Goal: Obtain resource: Obtain resource

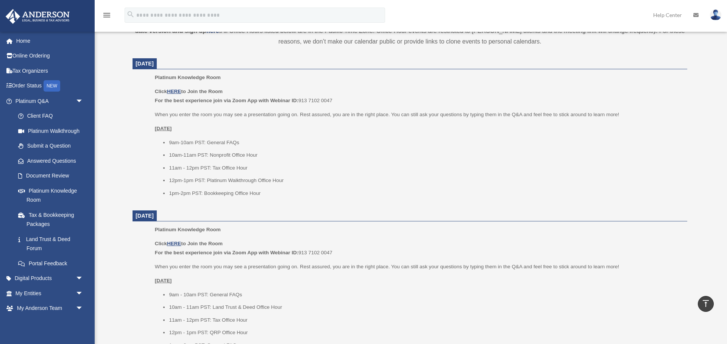
scroll to position [278, 0]
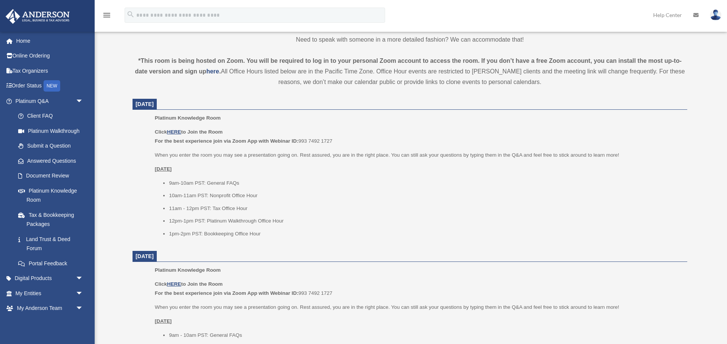
scroll to position [247, 0]
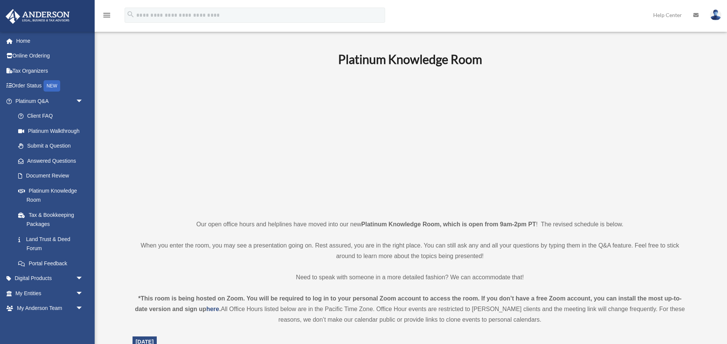
click at [178, 125] on p at bounding box center [410, 142] width 555 height 131
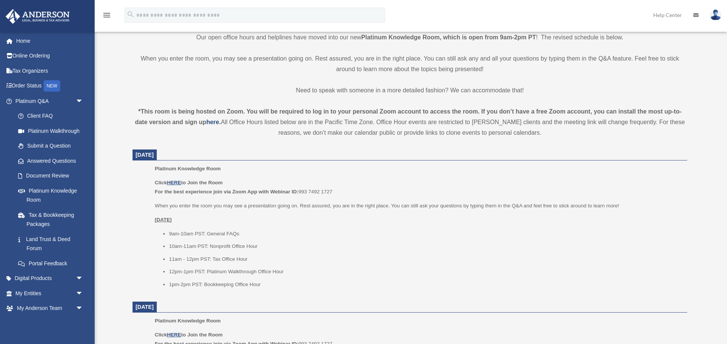
scroll to position [248, 0]
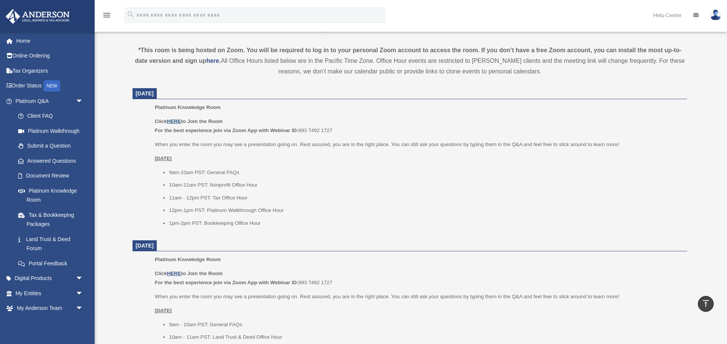
click at [180, 123] on u "HERE" at bounding box center [174, 122] width 14 height 6
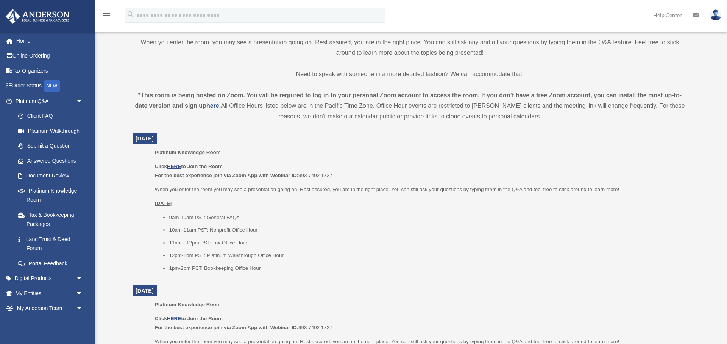
scroll to position [208, 0]
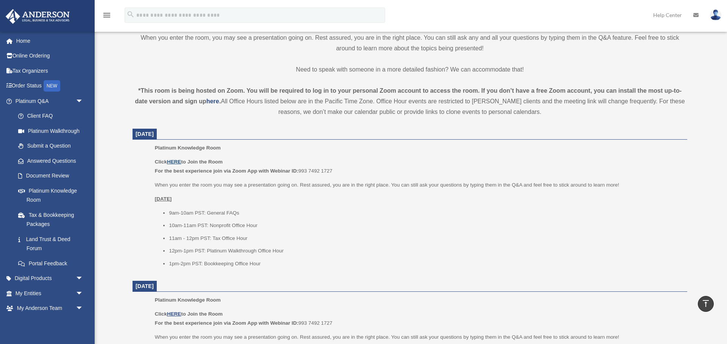
click at [178, 163] on u "HERE" at bounding box center [174, 162] width 14 height 6
